Goal: Register for event/course

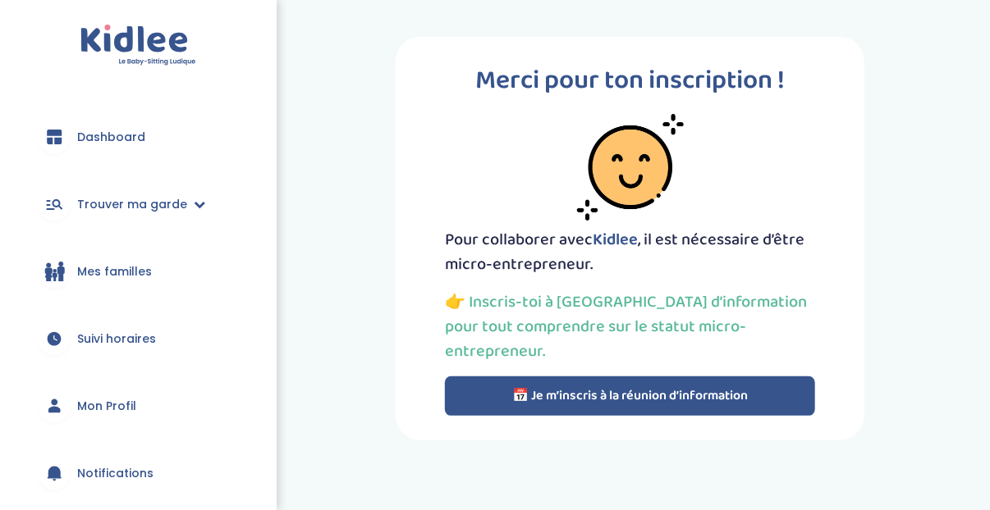
scroll to position [164, 0]
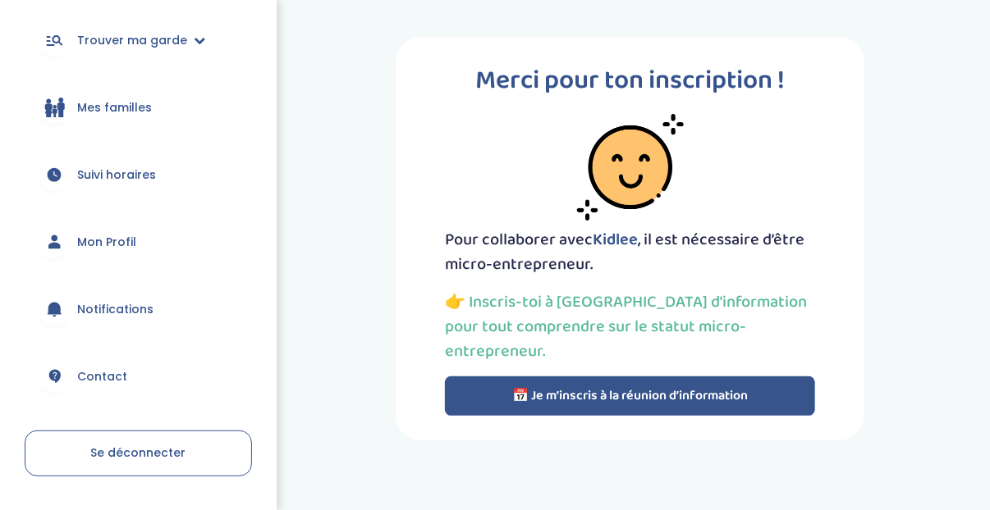
click at [126, 241] on span "Mon Profil" at bounding box center [106, 242] width 59 height 17
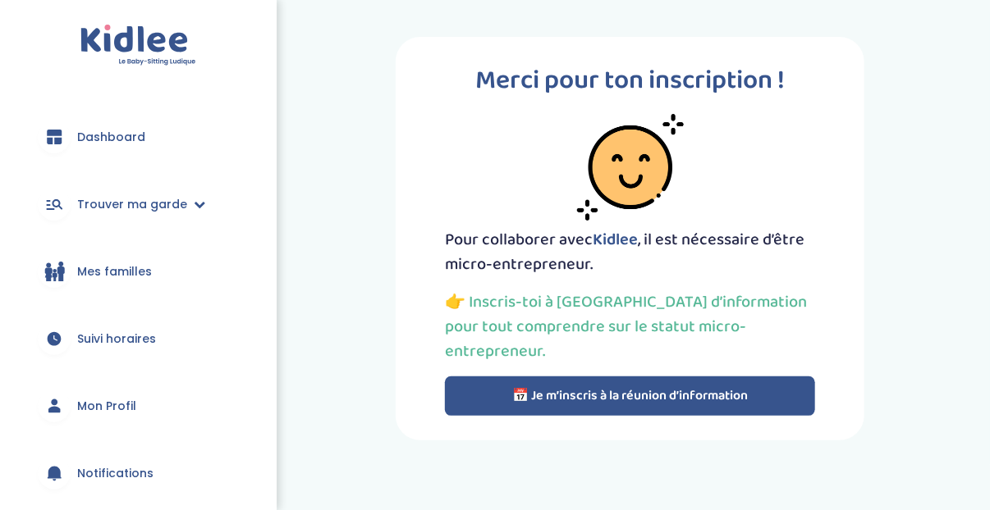
click at [583, 377] on button "📅 Je m’inscris à la réunion d’information" at bounding box center [630, 396] width 371 height 39
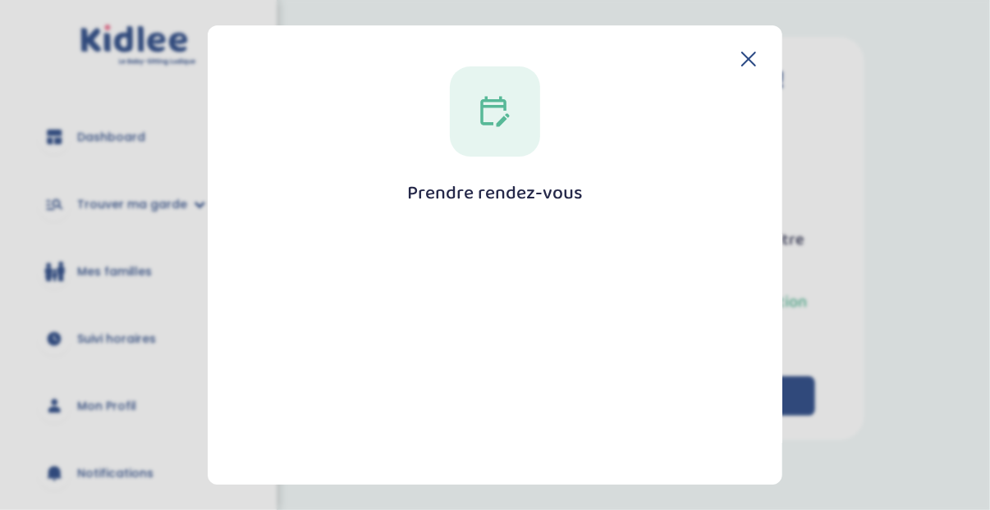
click at [474, 144] on div at bounding box center [495, 111] width 90 height 90
click at [487, 185] on h1 "Prendre rendez-vous" at bounding box center [495, 193] width 176 height 21
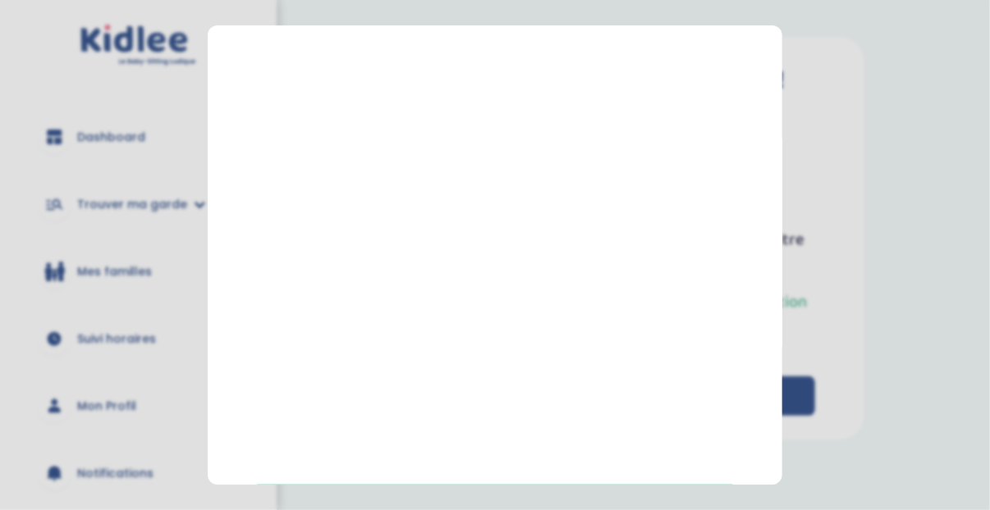
scroll to position [374, 0]
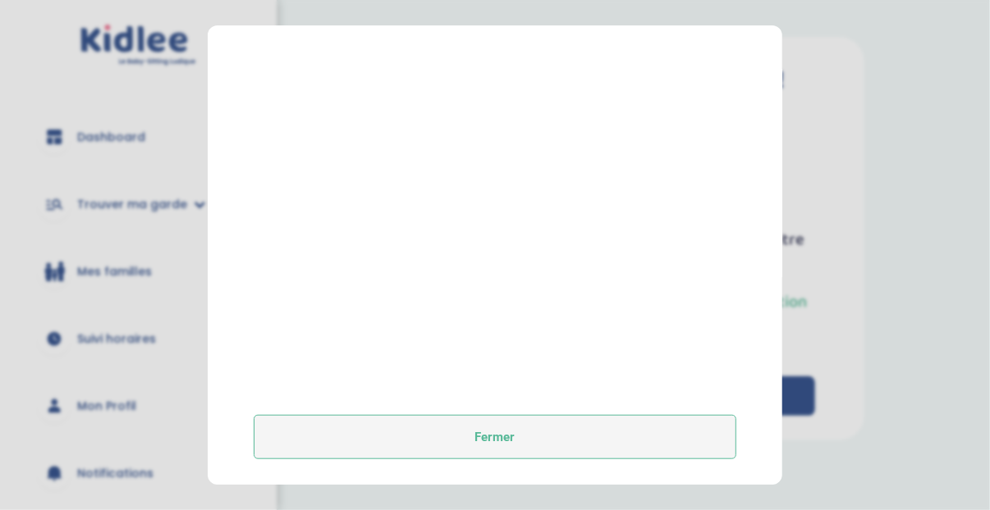
click at [515, 427] on button "Fermer" at bounding box center [495, 437] width 483 height 44
